Goal: Task Accomplishment & Management: Use online tool/utility

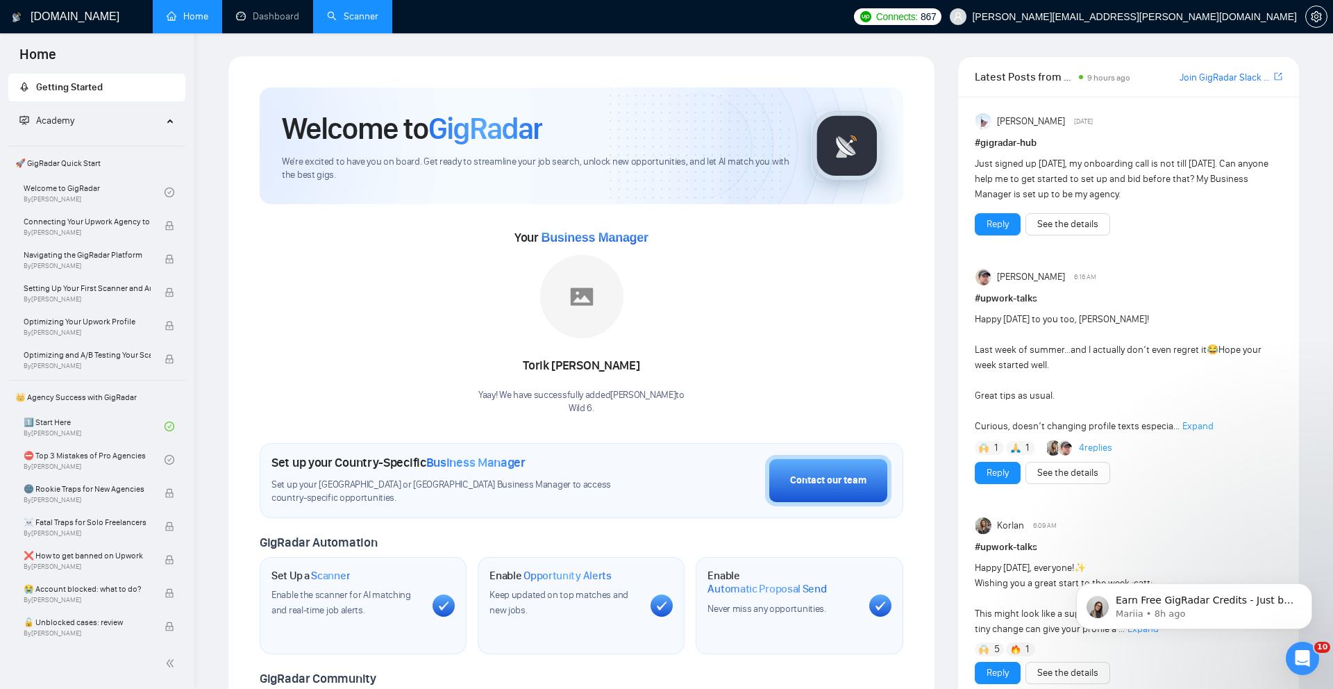
click at [359, 15] on link "Scanner" at bounding box center [352, 16] width 51 height 12
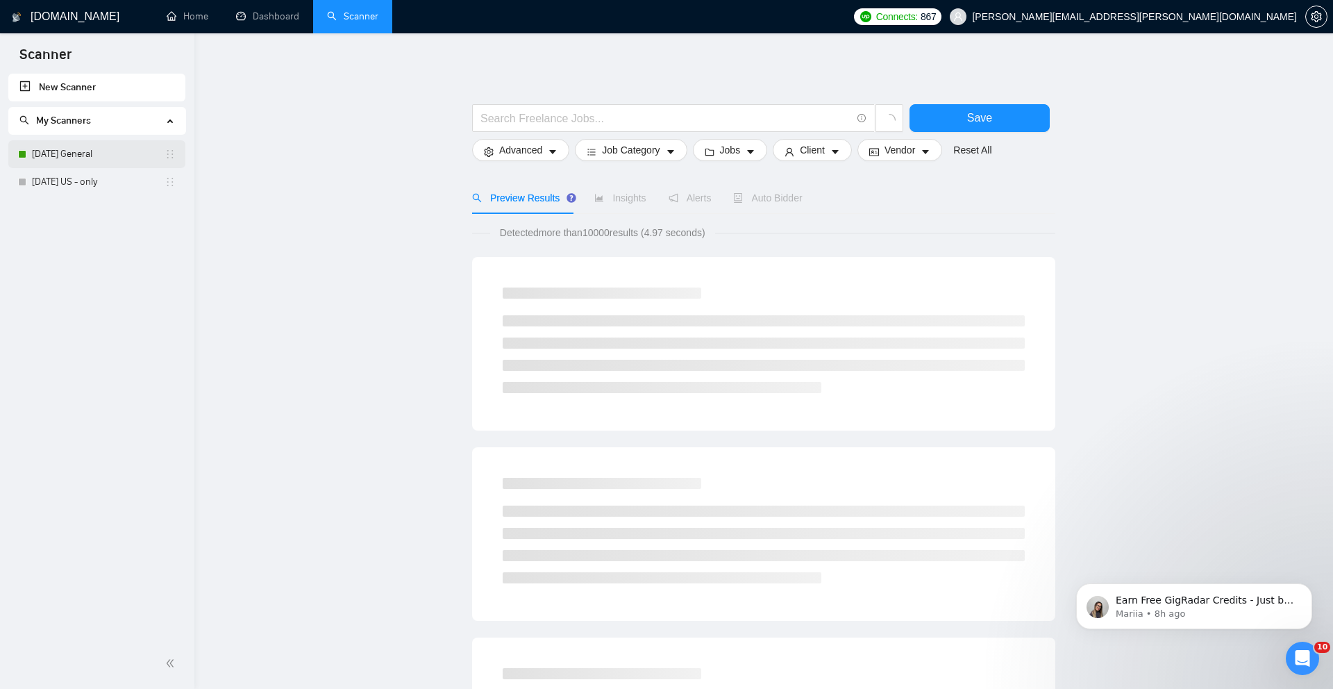
click at [110, 154] on link "[DATE] General" at bounding box center [98, 154] width 133 height 28
